Goal: Task Accomplishment & Management: Manage account settings

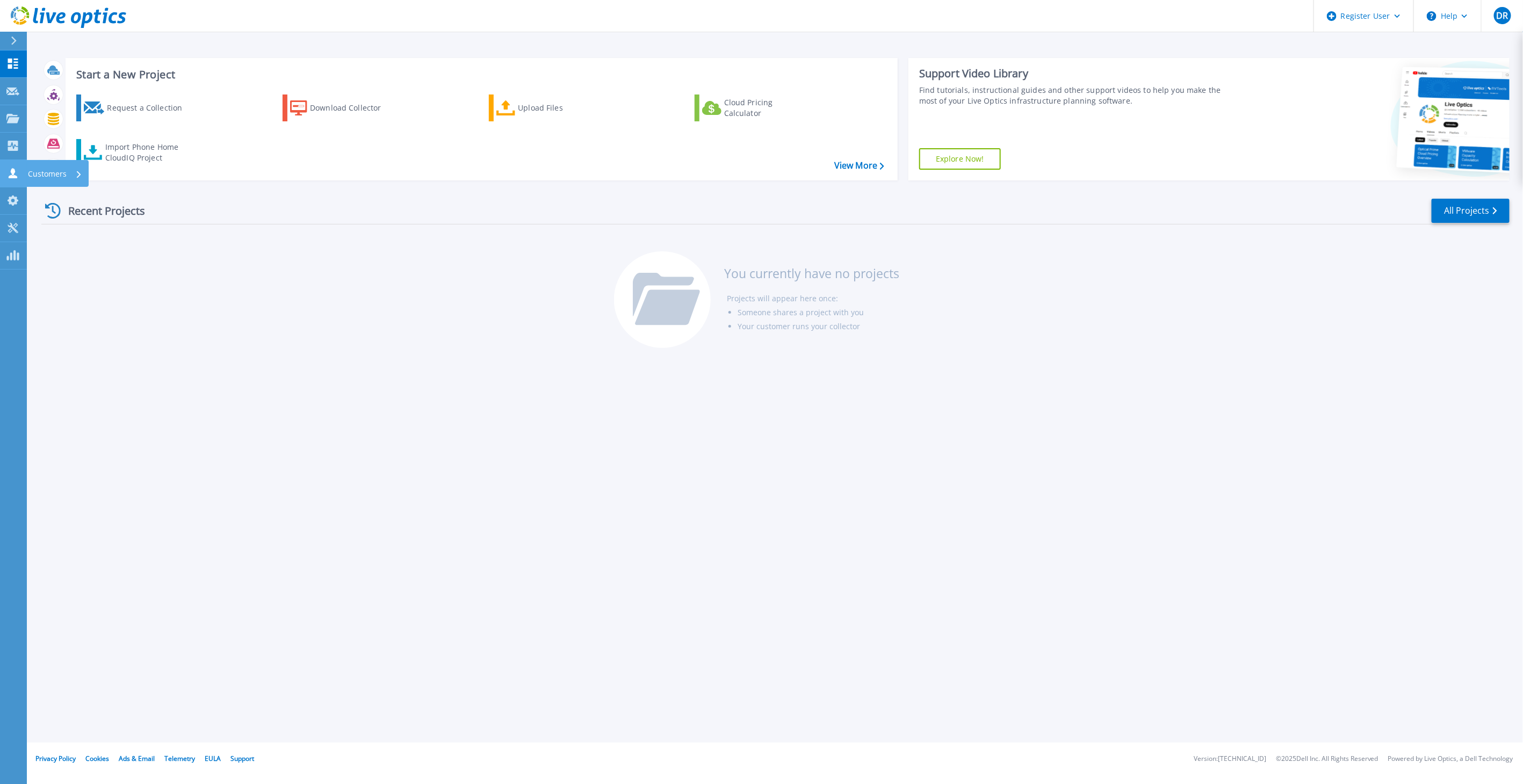
click at [12, 179] on link "Customers Customers" at bounding box center [13, 174] width 27 height 28
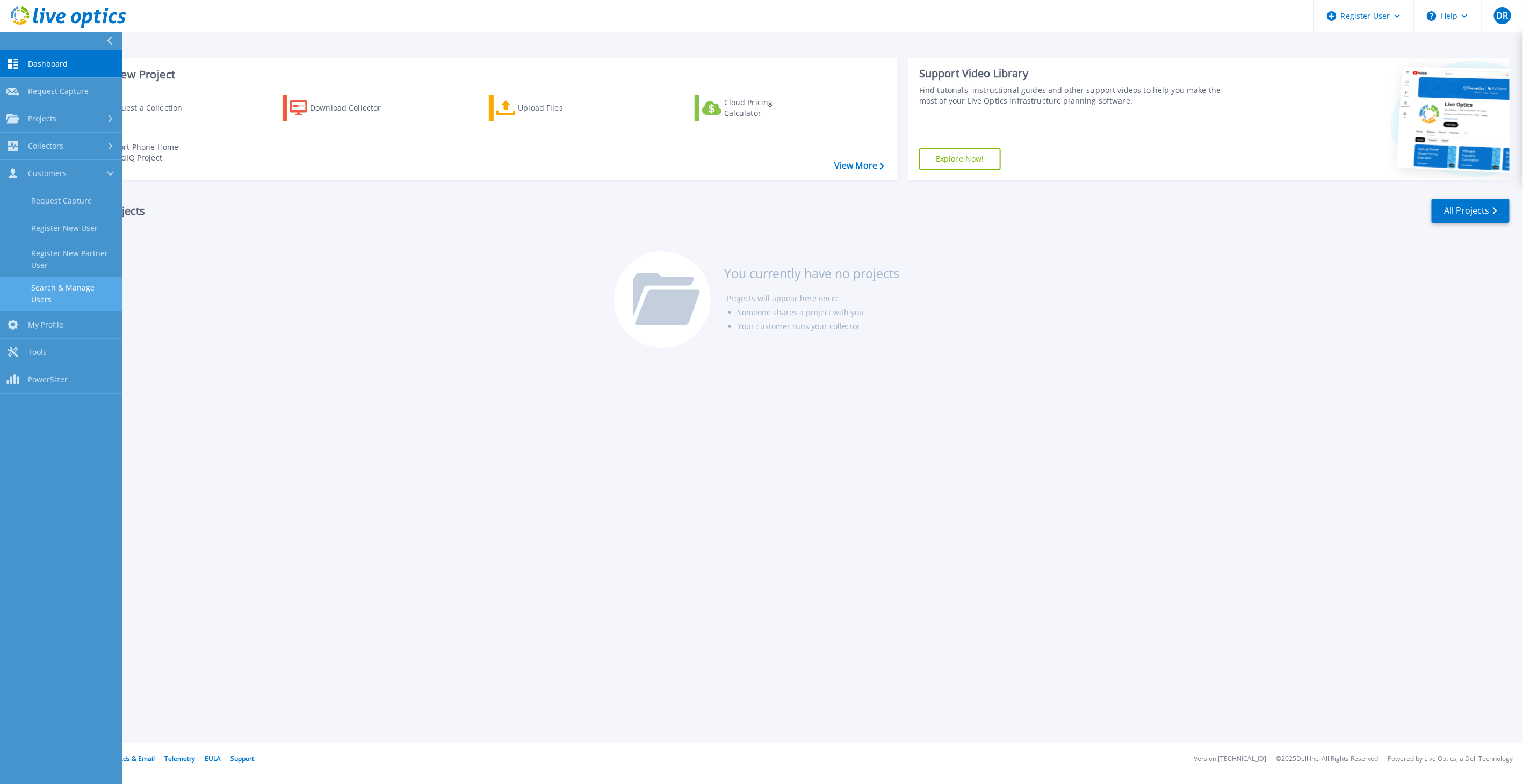
click at [76, 287] on link "Search & Manage Users" at bounding box center [61, 294] width 122 height 35
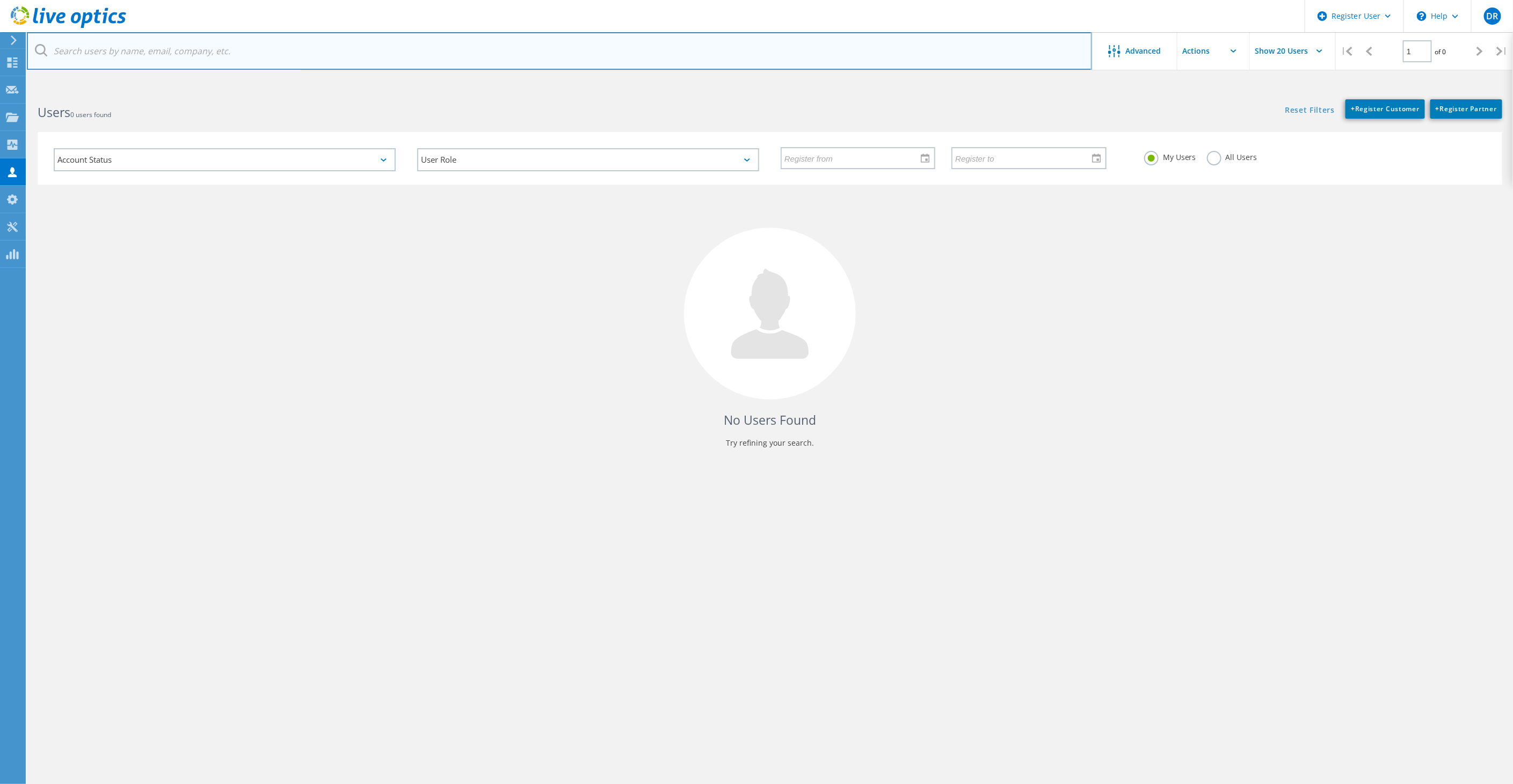
click at [186, 46] on input "text" at bounding box center [559, 51] width 1065 height 38
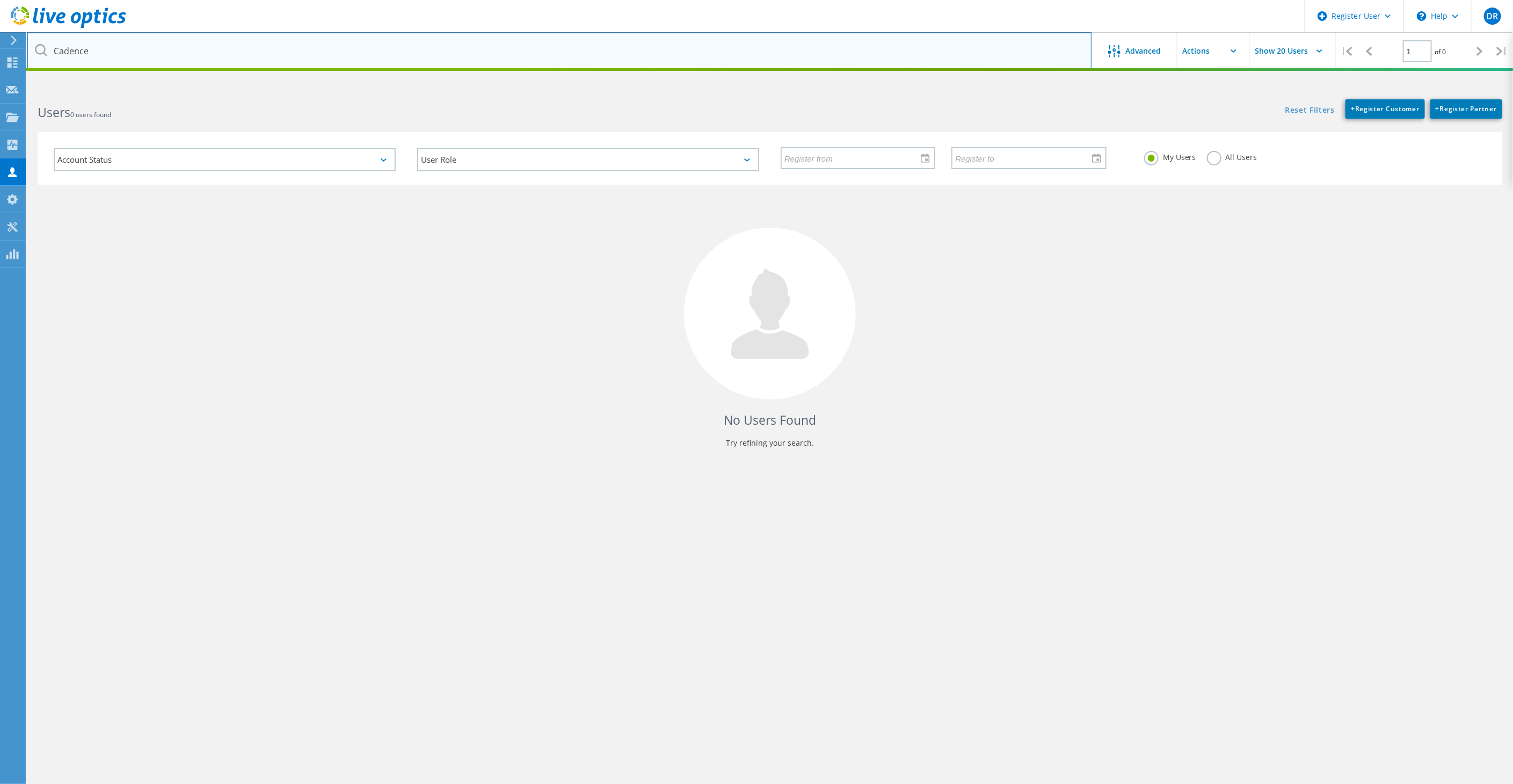
type input "Cadence"
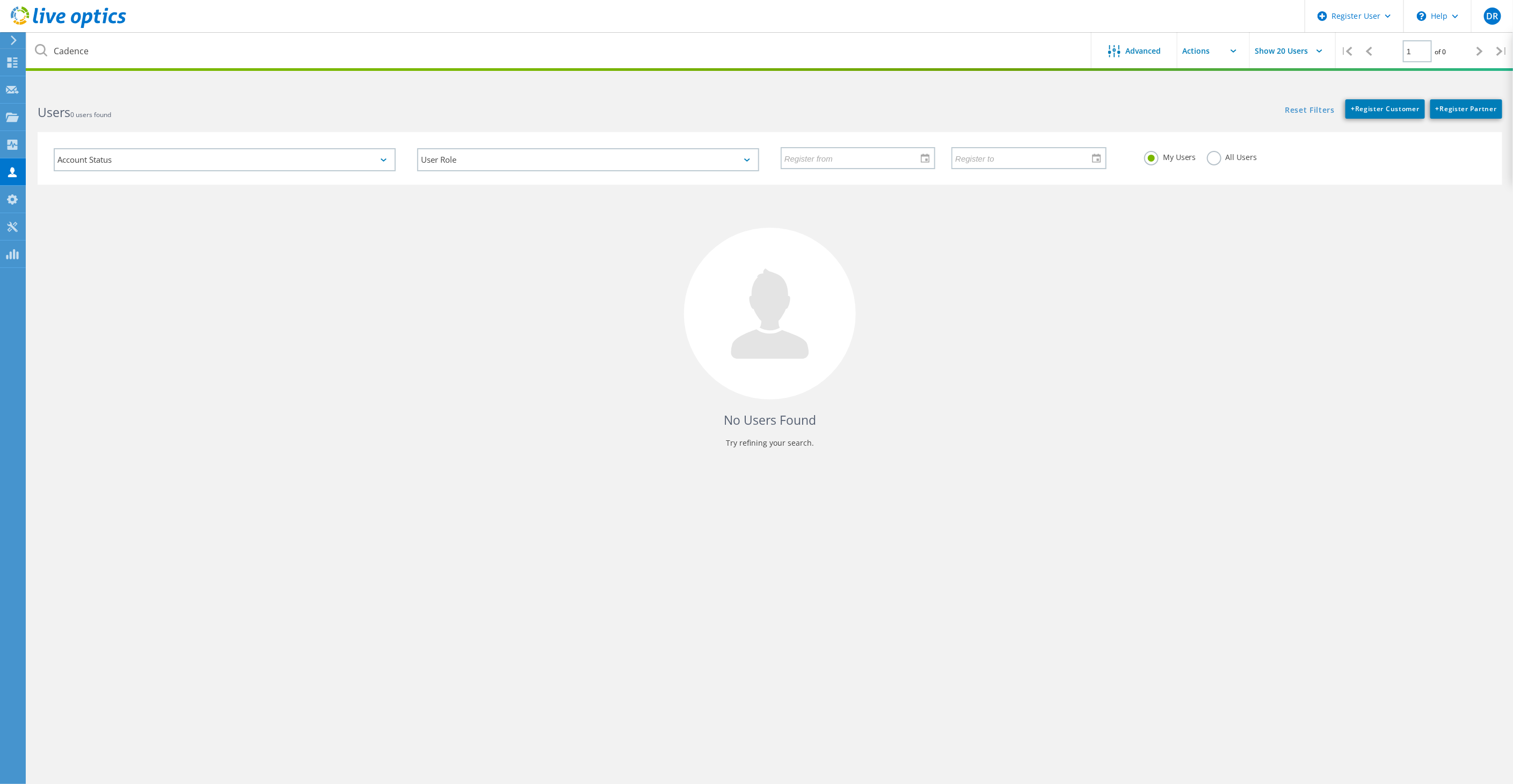
click at [1217, 157] on label "All Users" at bounding box center [1232, 156] width 51 height 10
click at [0, 0] on input "All Users" at bounding box center [0, 0] width 0 height 0
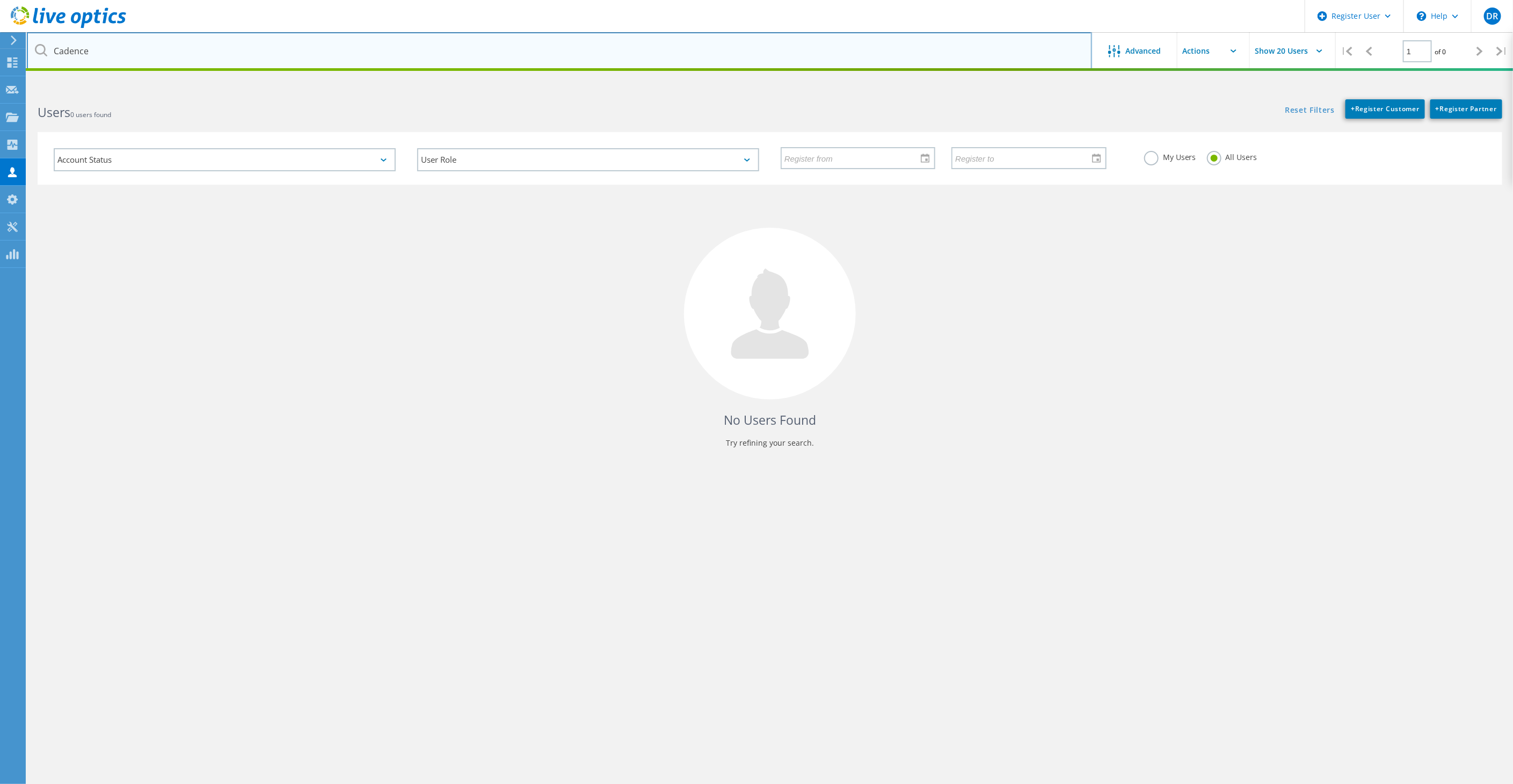
click at [812, 52] on input "Cadence" at bounding box center [559, 51] width 1065 height 38
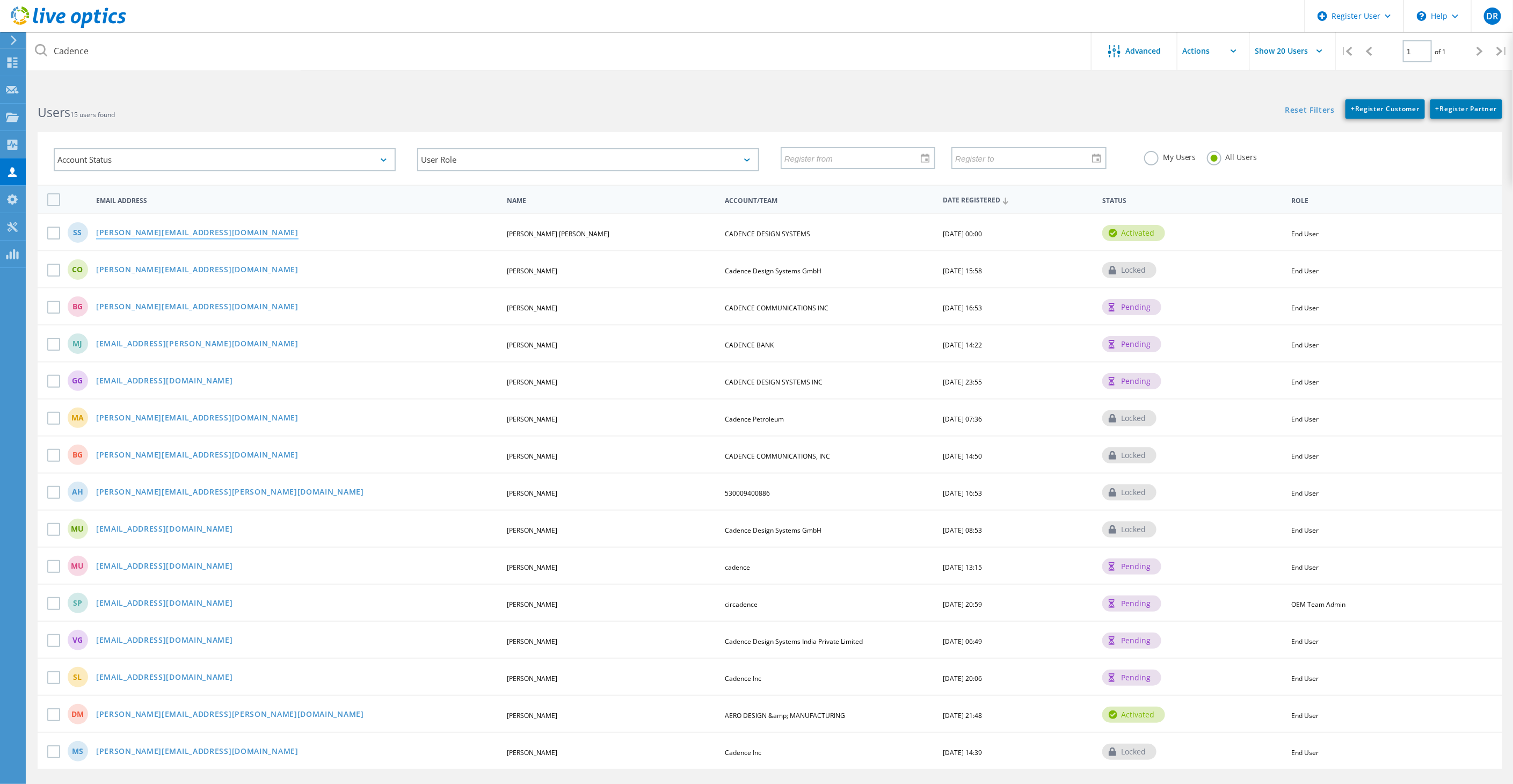
click at [118, 231] on link "sarvanan@cadence.com" at bounding box center [197, 233] width 202 height 9
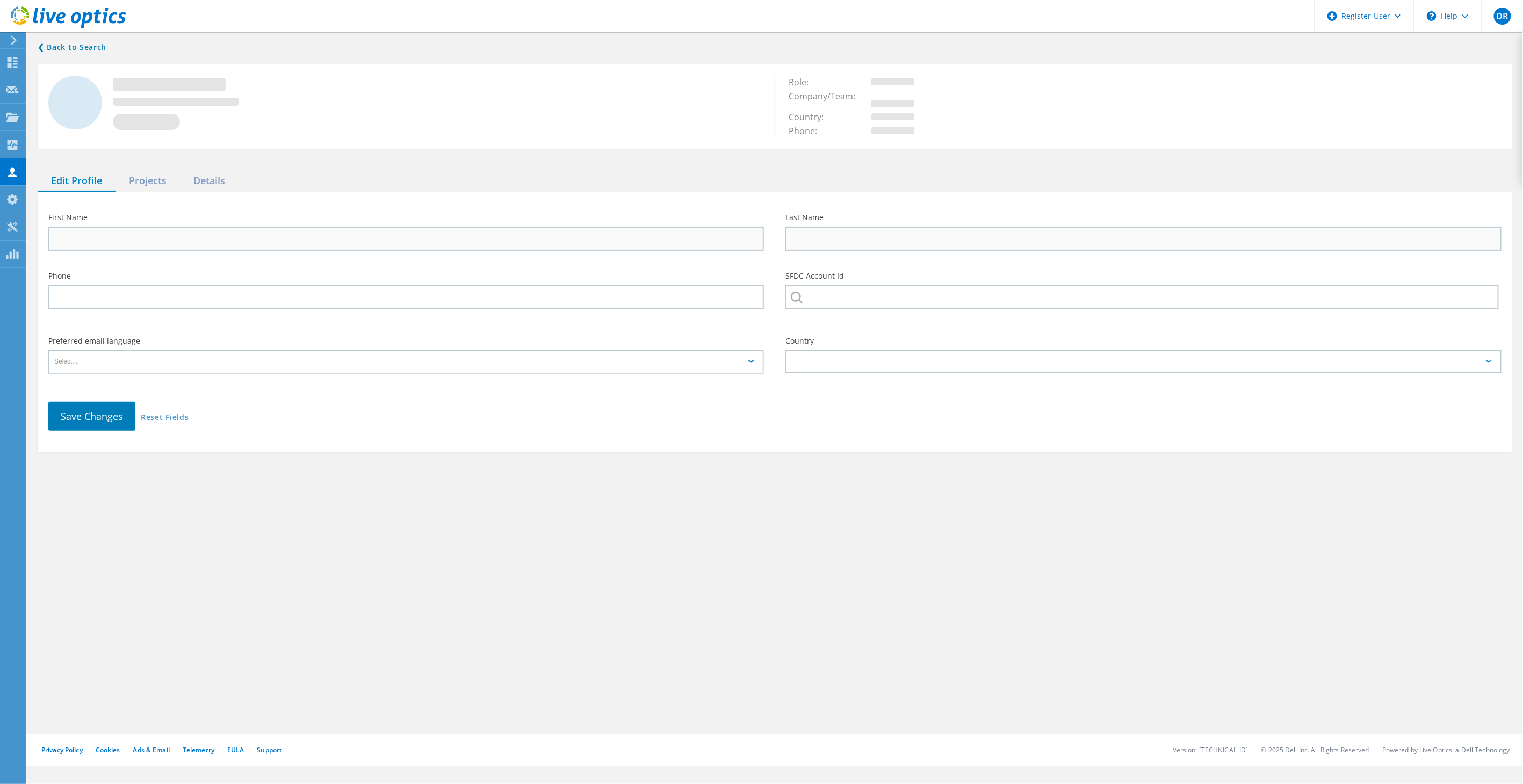
type input "saravanan"
type input "subramania pillai"
type input "CADENCE DESIGN SYSTEMS"
type input "English"
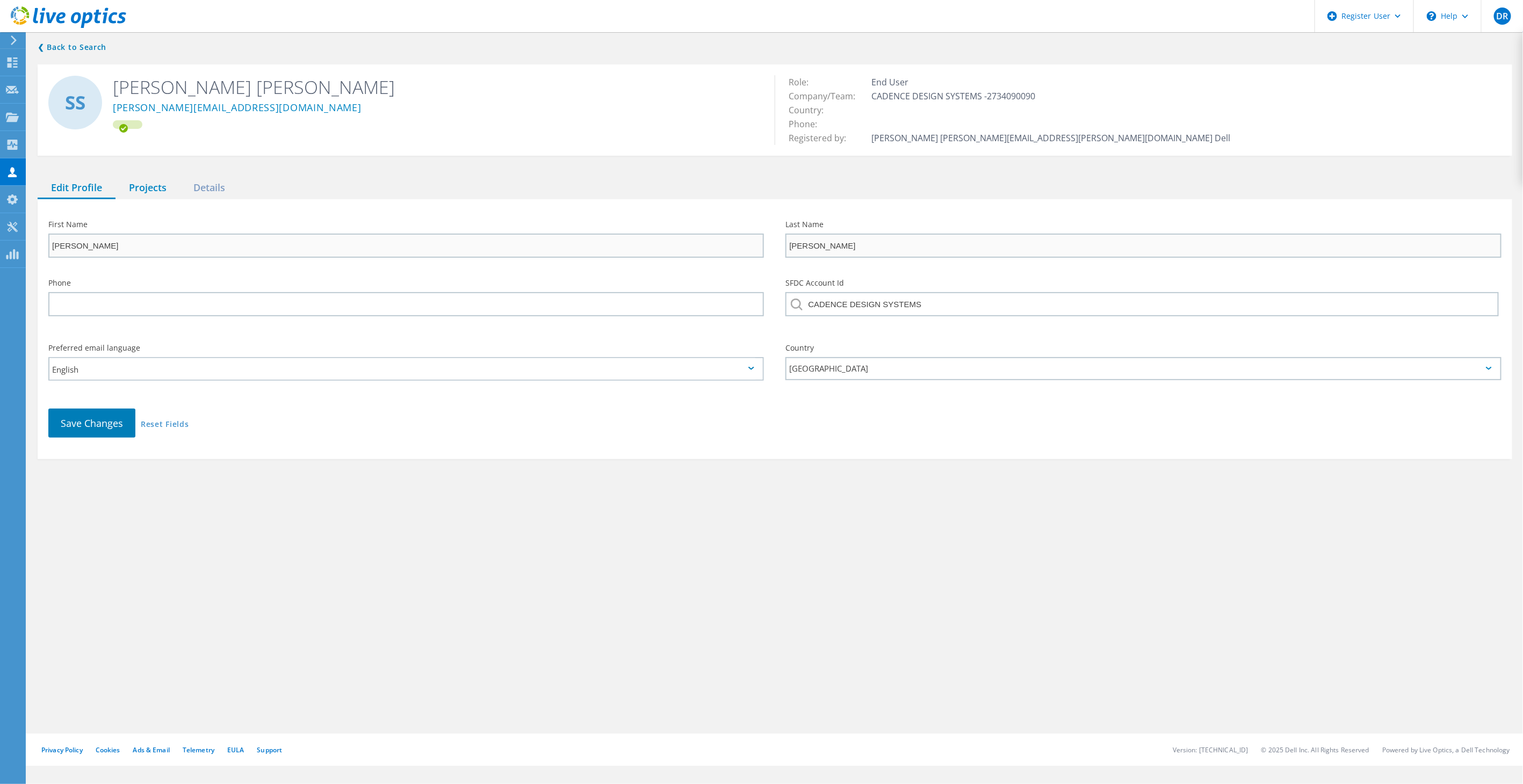
click at [136, 190] on div "Projects" at bounding box center [147, 188] width 65 height 22
